Goal: Communication & Community: Share content

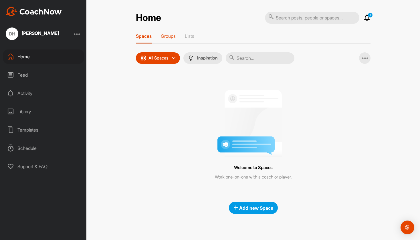
click at [168, 41] on div "Groups" at bounding box center [168, 38] width 15 height 10
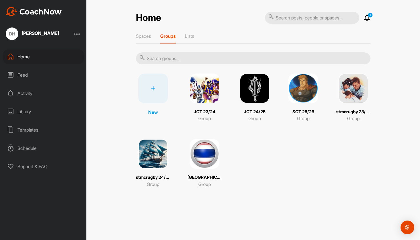
click at [303, 94] on img at bounding box center [303, 88] width 30 height 30
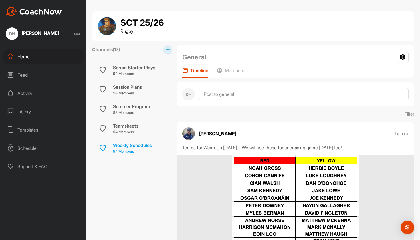
scroll to position [253, 0]
click at [132, 143] on div "Weekly Schedules" at bounding box center [132, 145] width 39 height 7
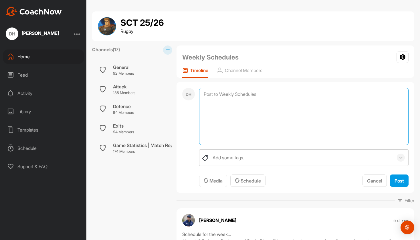
click at [228, 94] on textarea at bounding box center [303, 116] width 209 height 57
type textarea "J"
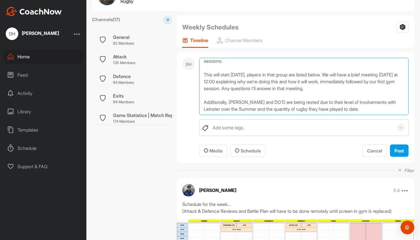
scroll to position [17, 0]
click at [224, 151] on button "Media" at bounding box center [213, 151] width 28 height 12
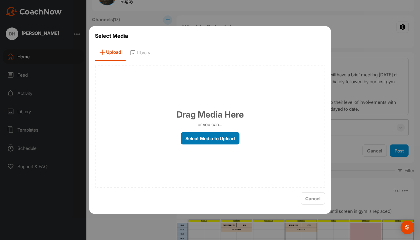
click at [219, 137] on label "Select Media to Upload" at bounding box center [210, 138] width 59 height 12
click at [0, 0] on input "Select Media to Upload" at bounding box center [0, 0] width 0 height 0
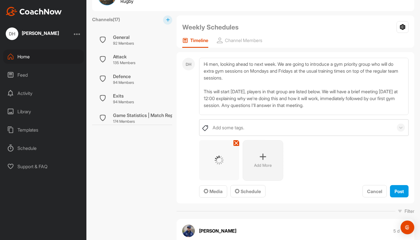
scroll to position [0, 0]
click at [264, 77] on textarea "Hi men, looking ahead to next week. We are going to introduce a gym priority gr…" at bounding box center [303, 86] width 209 height 57
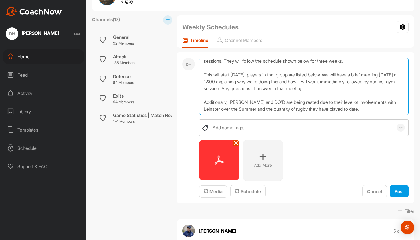
scroll to position [17, 0]
type textarea "Hi men, looking ahead to next week. We are going to introduce a gym priority gr…"
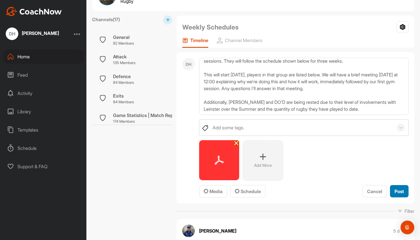
click at [395, 188] on span "Post" at bounding box center [398, 191] width 9 height 6
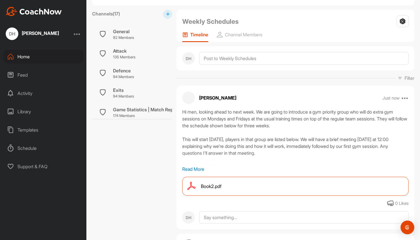
scroll to position [40, 0]
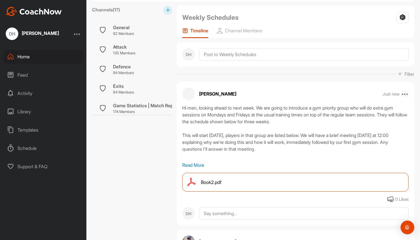
click at [406, 93] on icon at bounding box center [404, 93] width 7 height 7
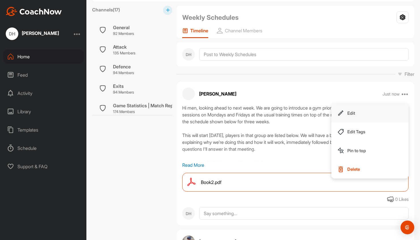
click at [365, 113] on button "Edit" at bounding box center [369, 112] width 77 height 19
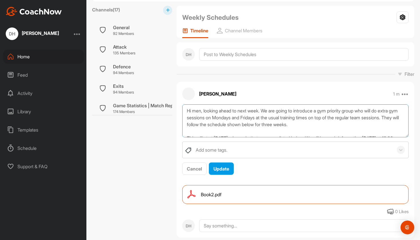
click at [385, 119] on textarea "Hi men, looking ahead to next week. We are going to introduce a gym priority gr…" at bounding box center [295, 120] width 226 height 33
type textarea "Hi men, looking ahead to next week. We are going to introduce a gym priority gr…"
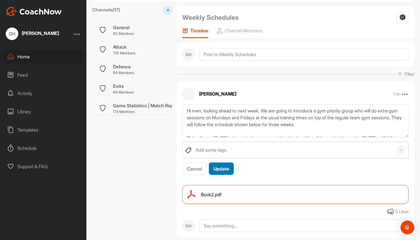
click at [229, 169] on span "Update" at bounding box center [221, 169] width 16 height 6
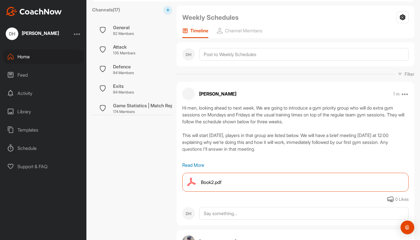
click at [263, 185] on div "Book2.pdf" at bounding box center [295, 182] width 226 height 19
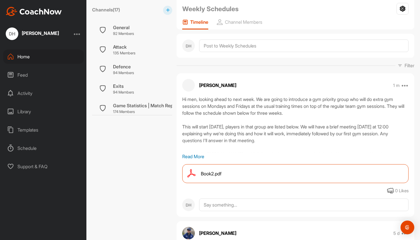
click at [191, 158] on p "Read More" at bounding box center [295, 156] width 226 height 7
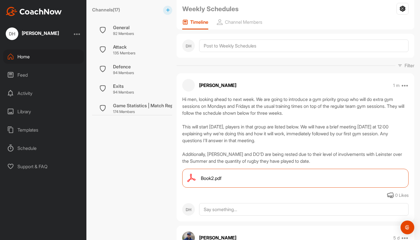
click at [234, 179] on div "Book2.pdf" at bounding box center [295, 178] width 226 height 19
